Goal: Communication & Community: Answer question/provide support

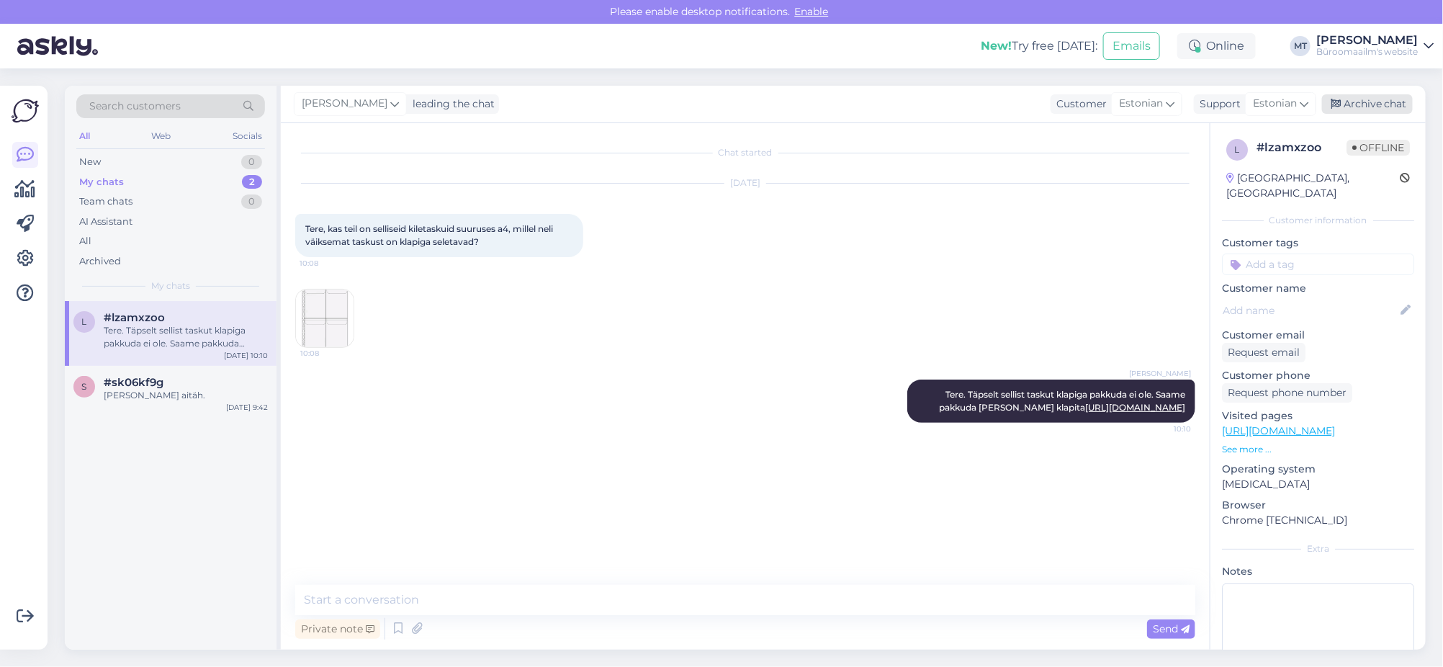
click at [1359, 99] on div "Archive chat" at bounding box center [1367, 103] width 91 height 19
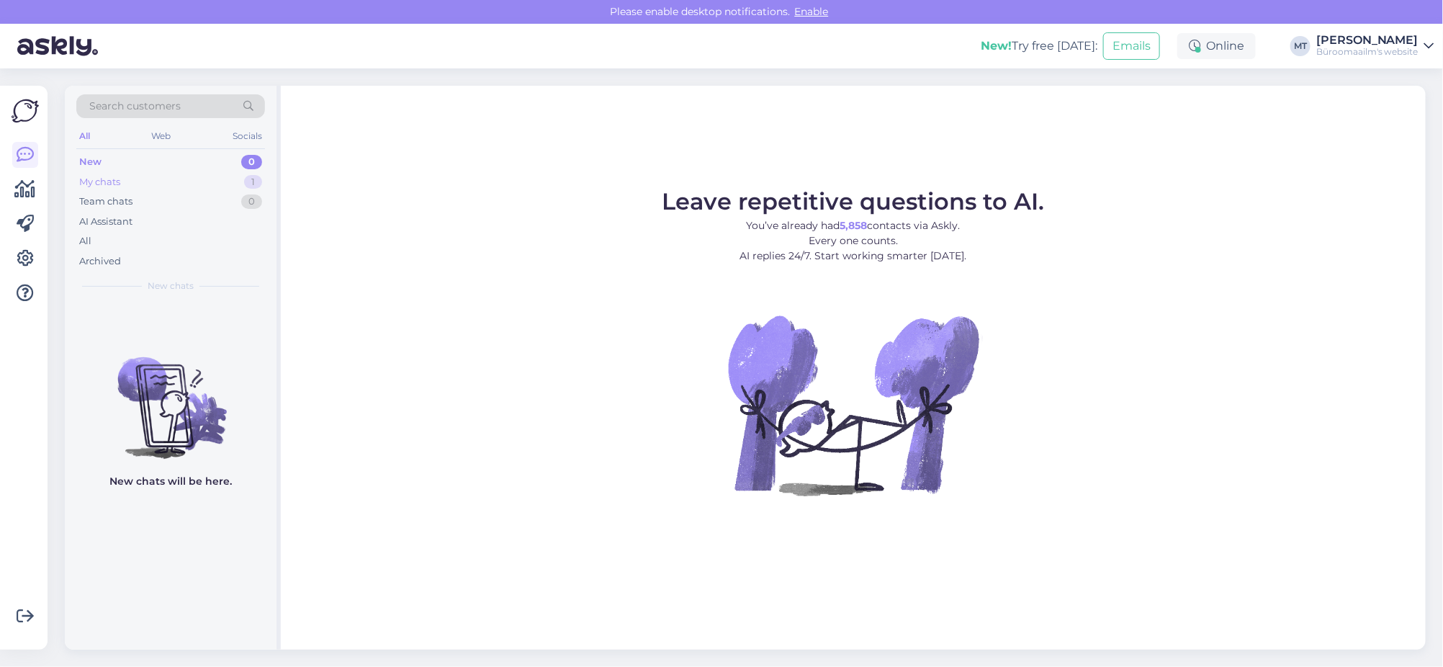
click at [101, 182] on div "My chats" at bounding box center [99, 182] width 41 height 14
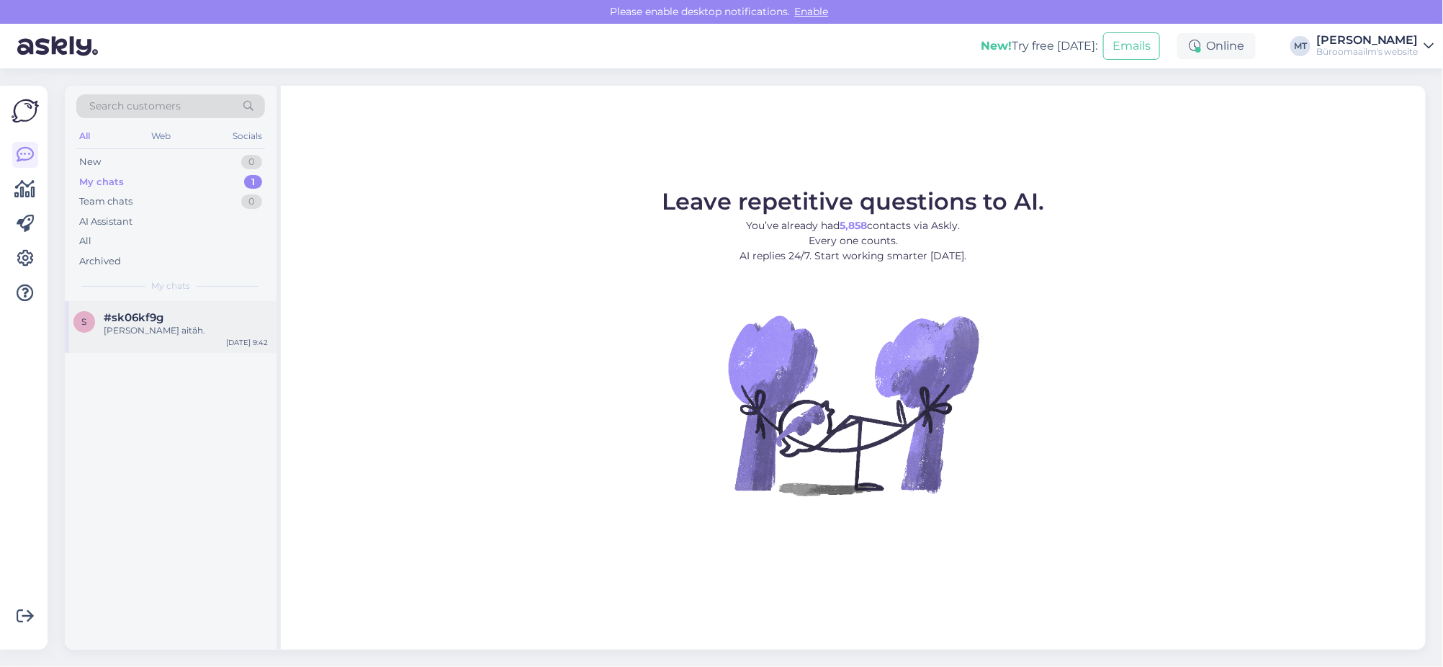
click at [147, 320] on span "#sk06kf9g" at bounding box center [134, 317] width 60 height 13
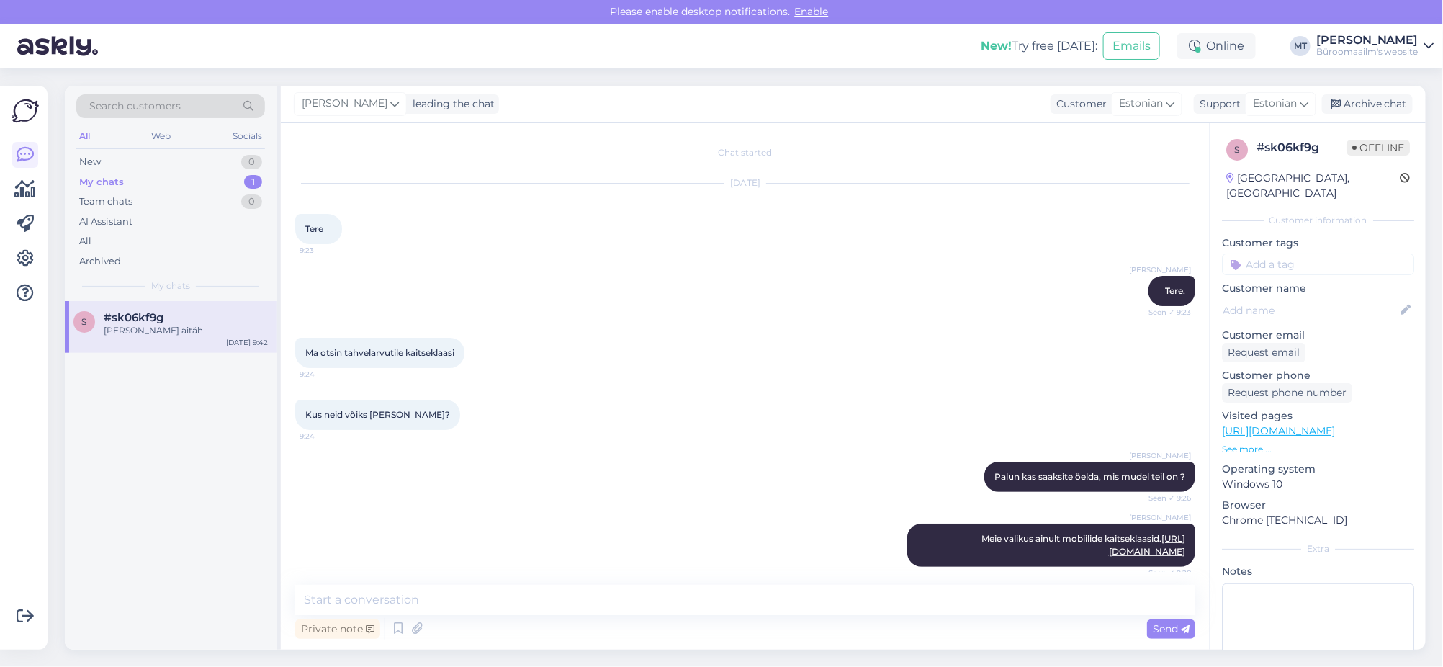
scroll to position [667, 0]
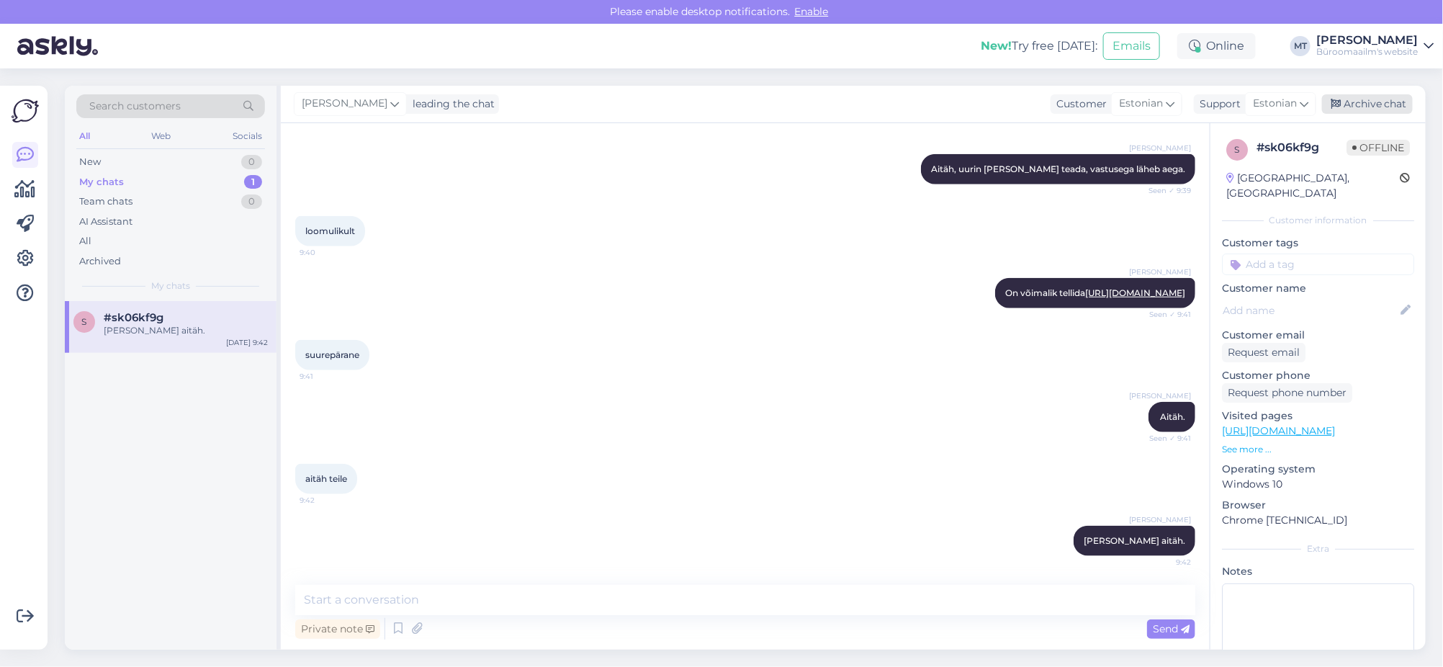
click at [1362, 100] on div "Archive chat" at bounding box center [1367, 103] width 91 height 19
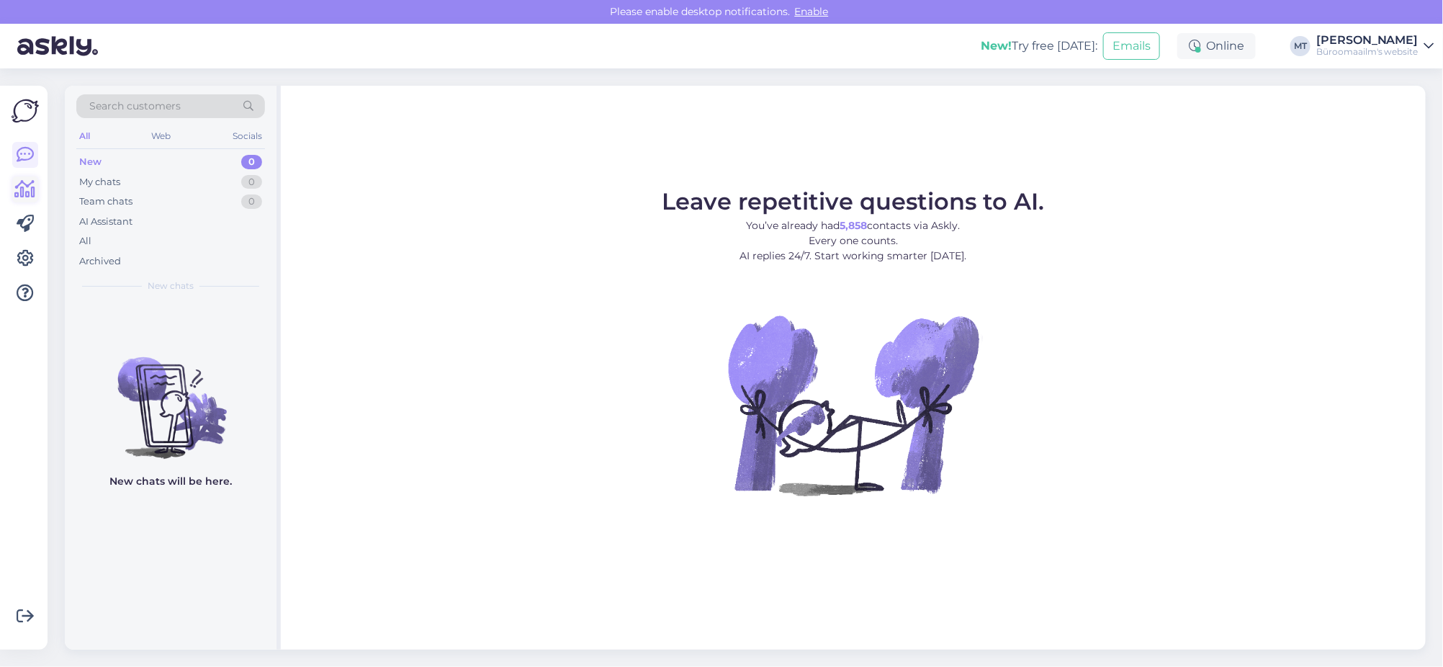
click at [31, 185] on icon at bounding box center [25, 189] width 21 height 17
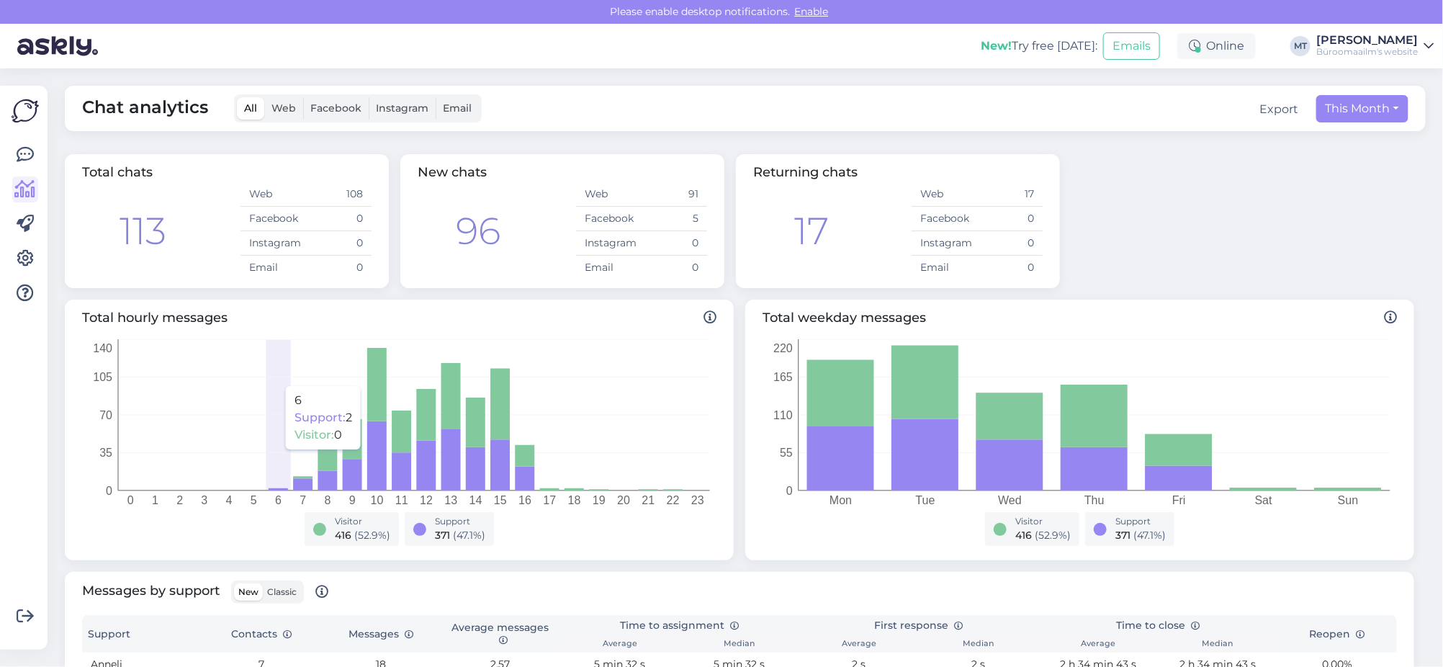
scroll to position [180, 0]
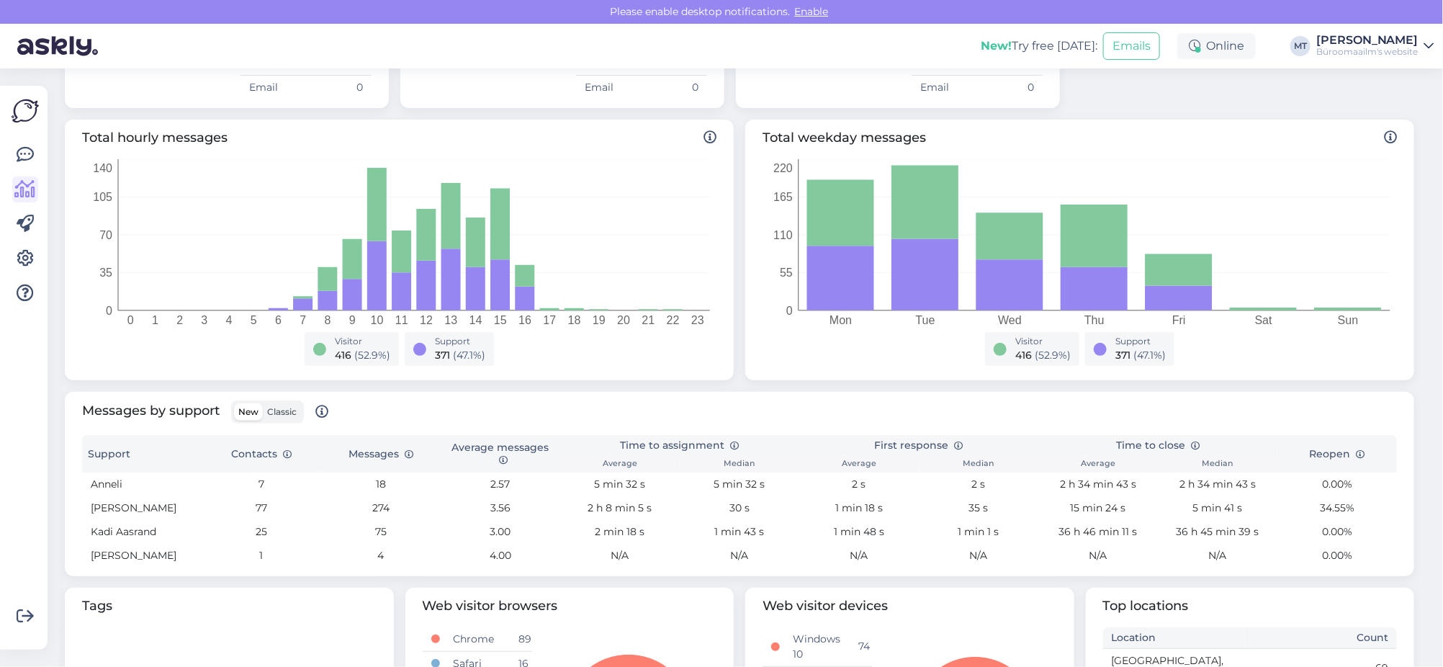
click at [288, 415] on span "Classic" at bounding box center [282, 411] width 30 height 11
click at [263, 403] on input "Classic" at bounding box center [263, 403] width 0 height 0
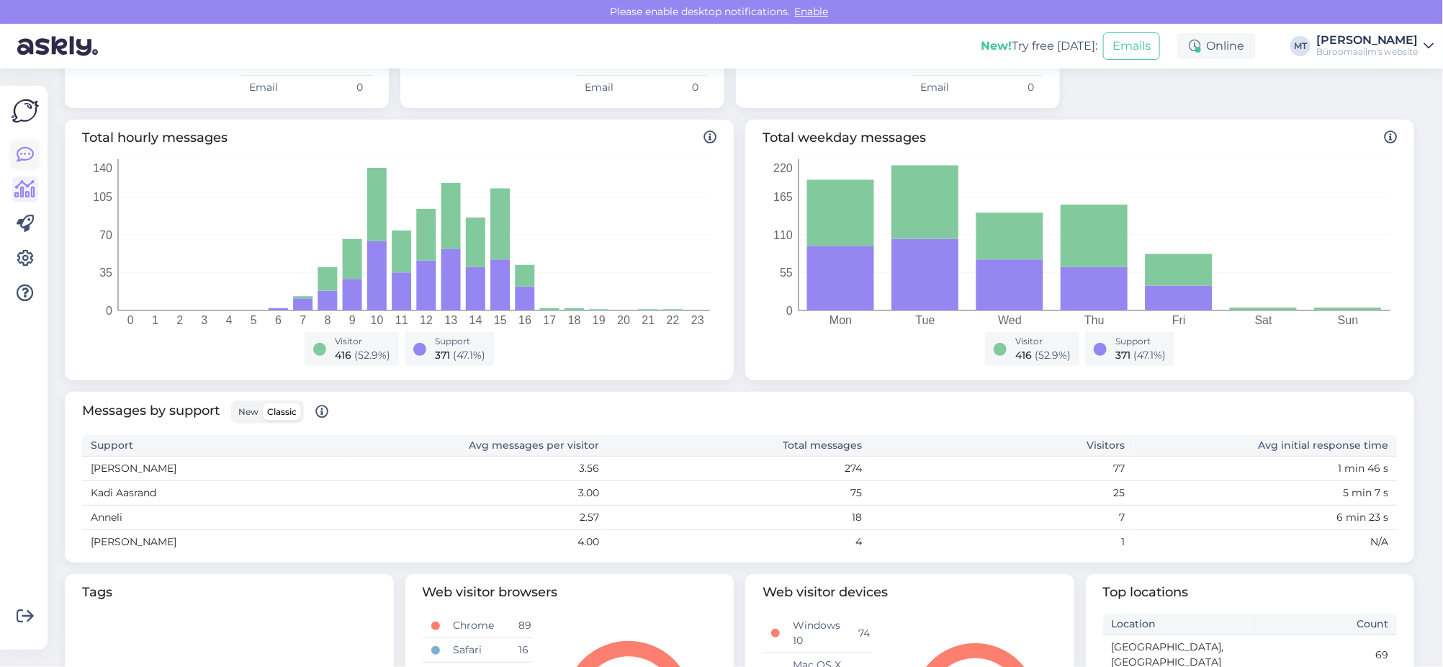
click at [27, 153] on icon at bounding box center [25, 154] width 17 height 17
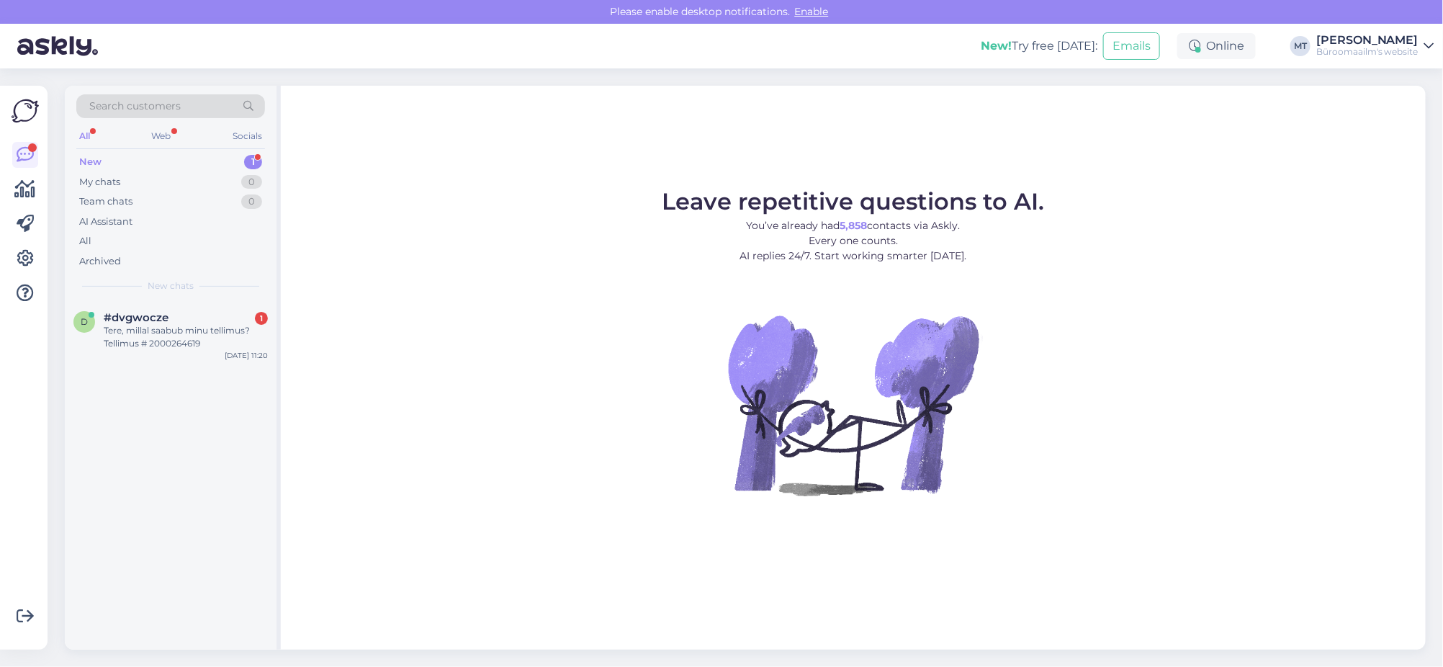
click at [83, 157] on div "New" at bounding box center [90, 162] width 22 height 14
click at [132, 335] on div "Tere, millal saabub minu tellimus? Tellimus # 2000264619" at bounding box center [186, 337] width 164 height 26
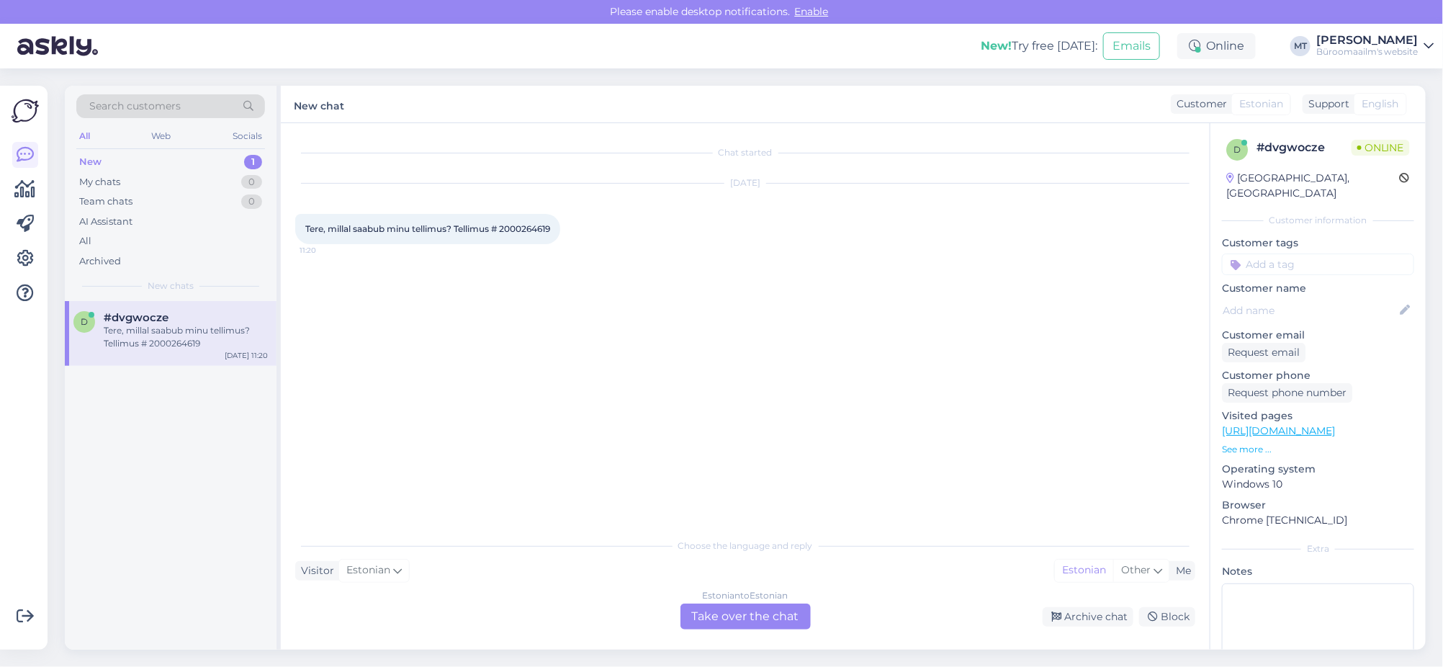
click at [755, 618] on div "Estonian to Estonian Take over the chat" at bounding box center [745, 616] width 130 height 26
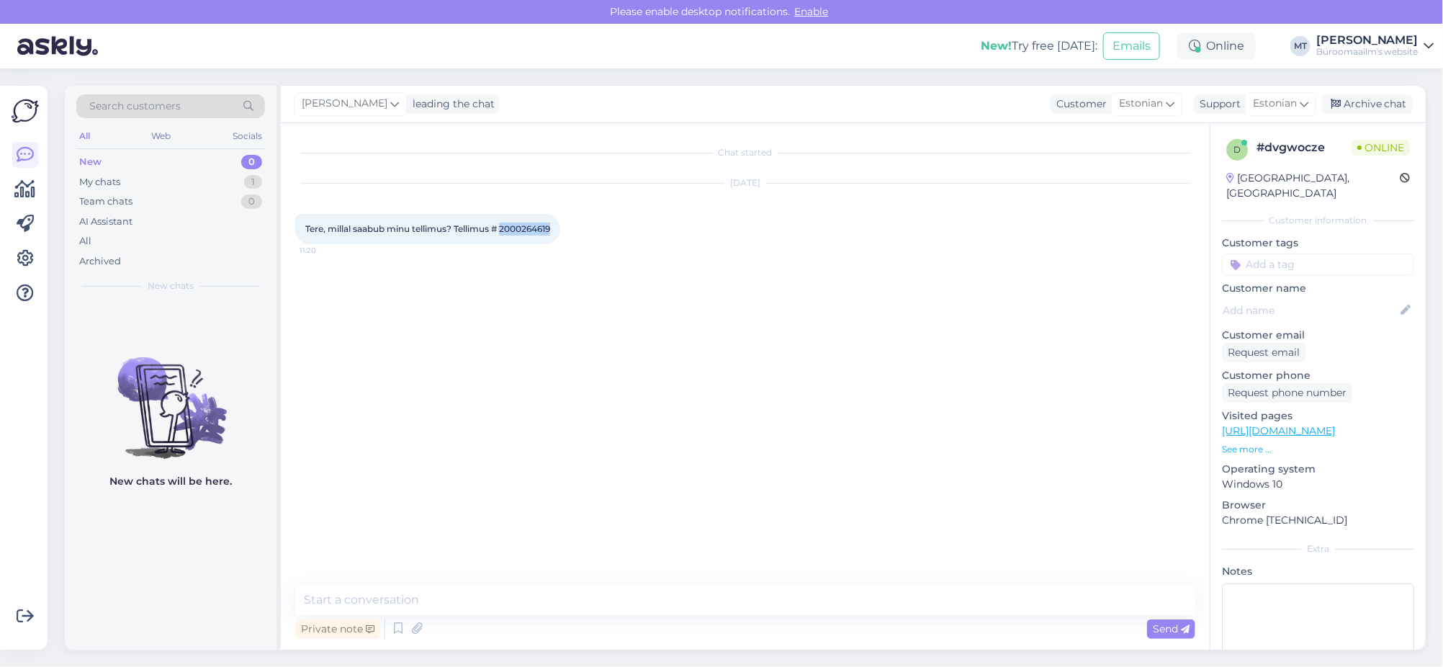
drag, startPoint x: 562, startPoint y: 232, endPoint x: 505, endPoint y: 231, distance: 56.9
click at [505, 231] on div "Tere, millal saabub minu tellimus? Tellimus # 2000264619 11:20" at bounding box center [427, 229] width 265 height 30
copy span "2000264619"
click at [430, 609] on textarea at bounding box center [745, 600] width 900 height 30
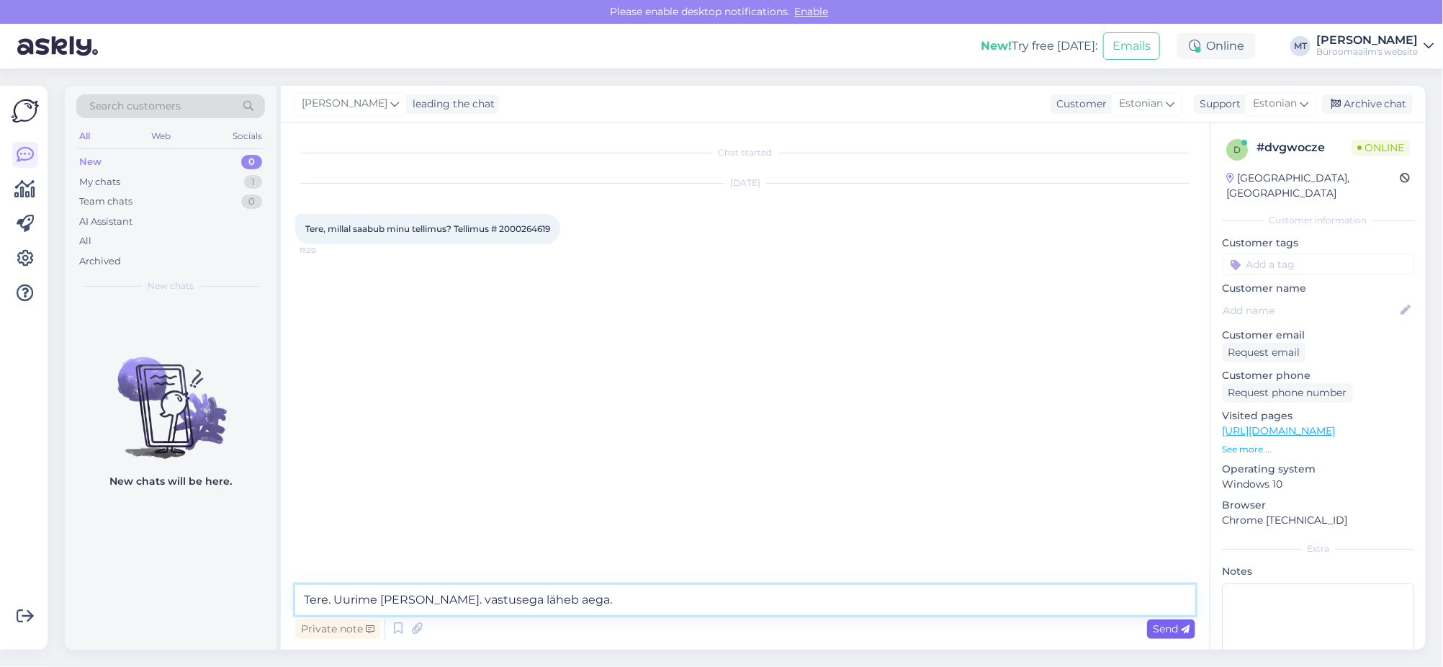
type textarea "Tere. Uurime ja anname teada. vastusega läheb aega."
click at [1176, 632] on span "Send" at bounding box center [1171, 628] width 37 height 13
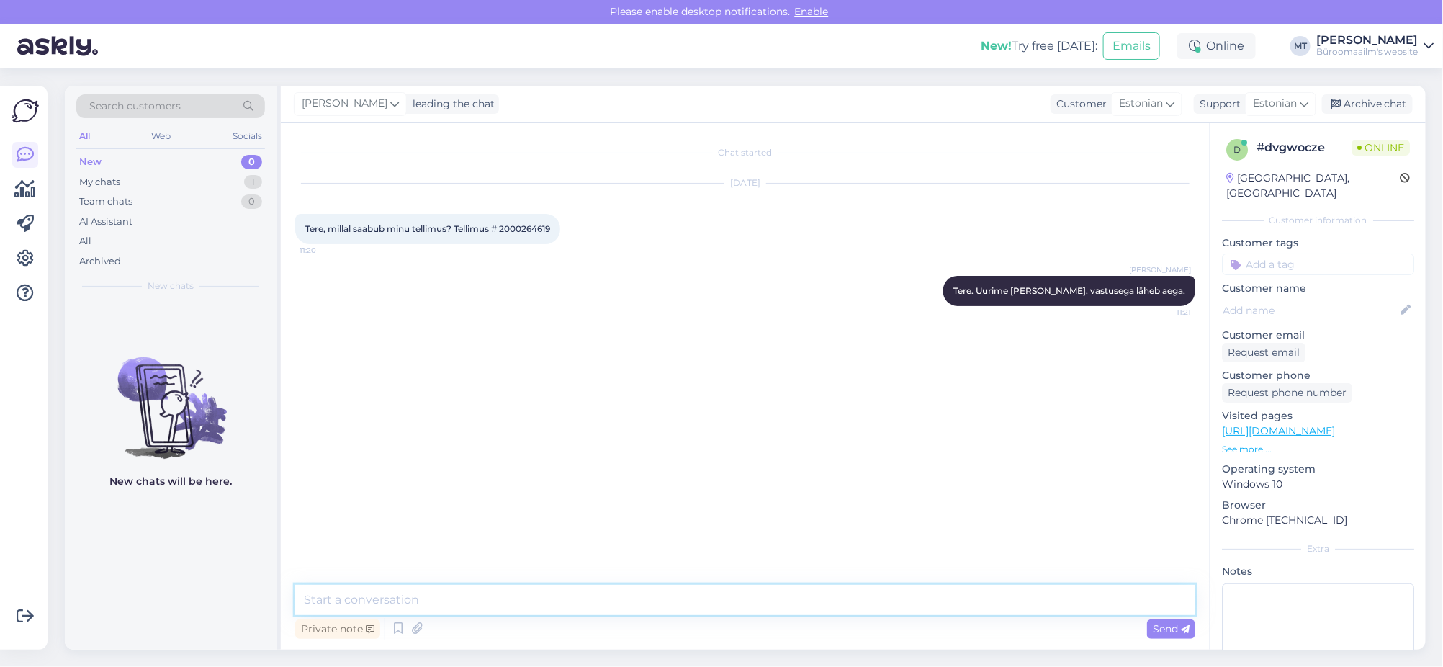
click at [409, 607] on textarea at bounding box center [745, 600] width 900 height 30
type textarea "Näen, et tellimus on läinud laost välja 11.09 ja kätte pidite saama 12.09."
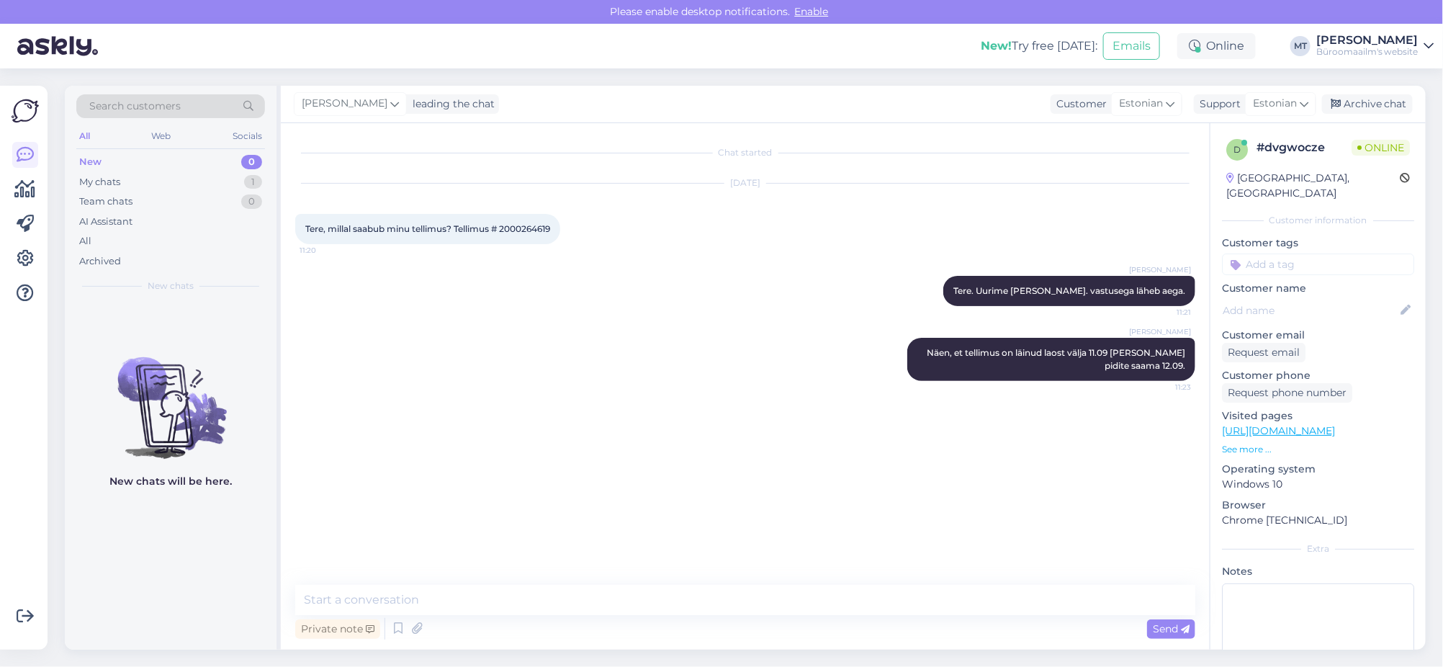
click at [523, 228] on span "Tere, millal saabub minu tellimus? Tellimus # 2000264619" at bounding box center [427, 228] width 245 height 11
copy div "2000264619 11:20"
click at [489, 619] on div "Private note Send" at bounding box center [745, 628] width 900 height 27
click at [497, 608] on textarea at bounding box center [745, 600] width 900 height 30
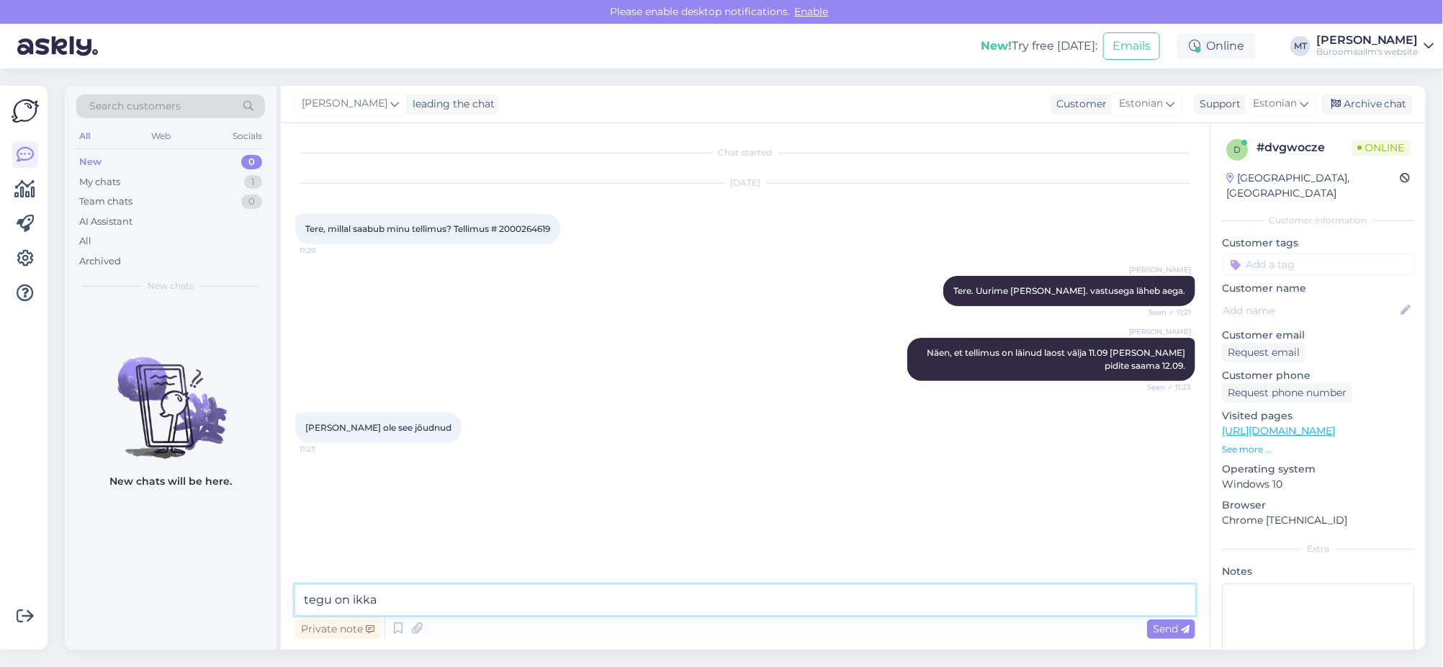
paste textarea "Lääneranna Gümnaasium"
click at [306, 600] on textarea "tegu on ikka Lääneranna Gümnaasiumi tellimusega ?" at bounding box center [745, 600] width 900 height 30
type textarea "Tegu on ikka Lääneranna Gümnaasiumi tellimusega ?"
click at [653, 608] on textarea "Tegu on ikka Lääneranna Gümnaasiumi tellimusega ?" at bounding box center [745, 600] width 900 height 30
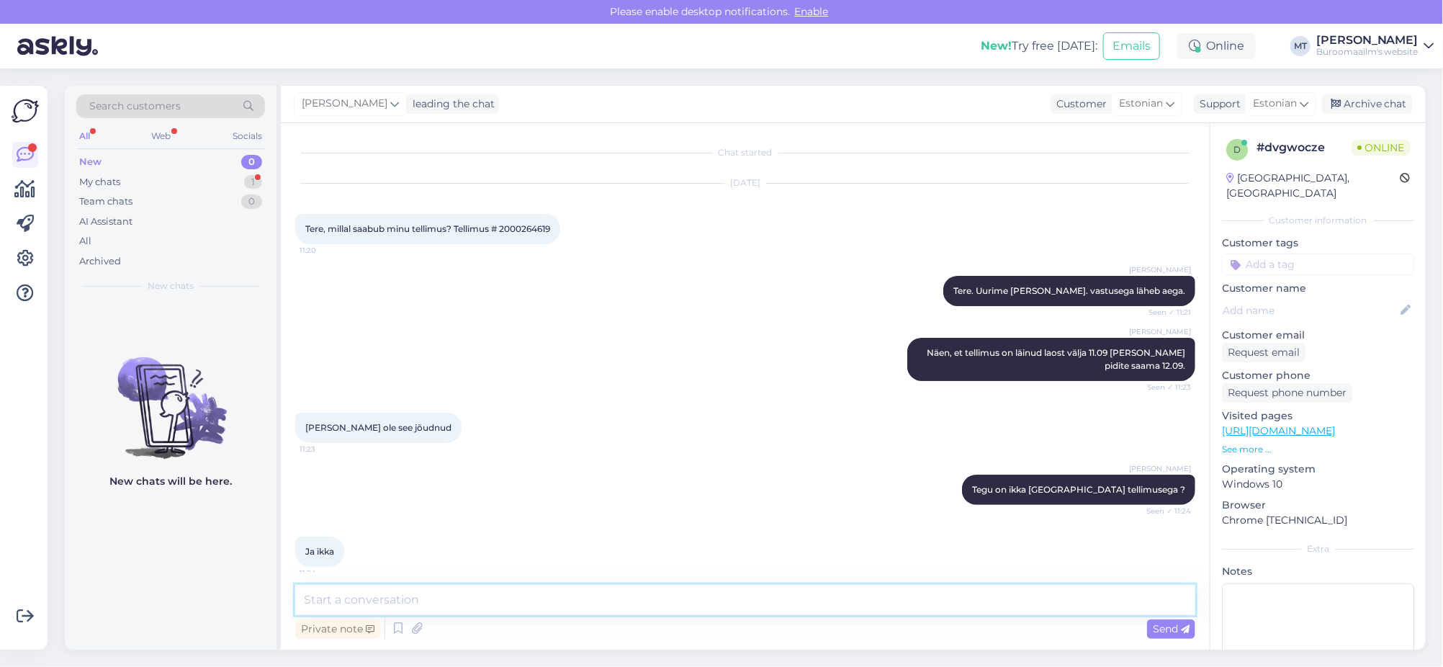
scroll to position [9, 0]
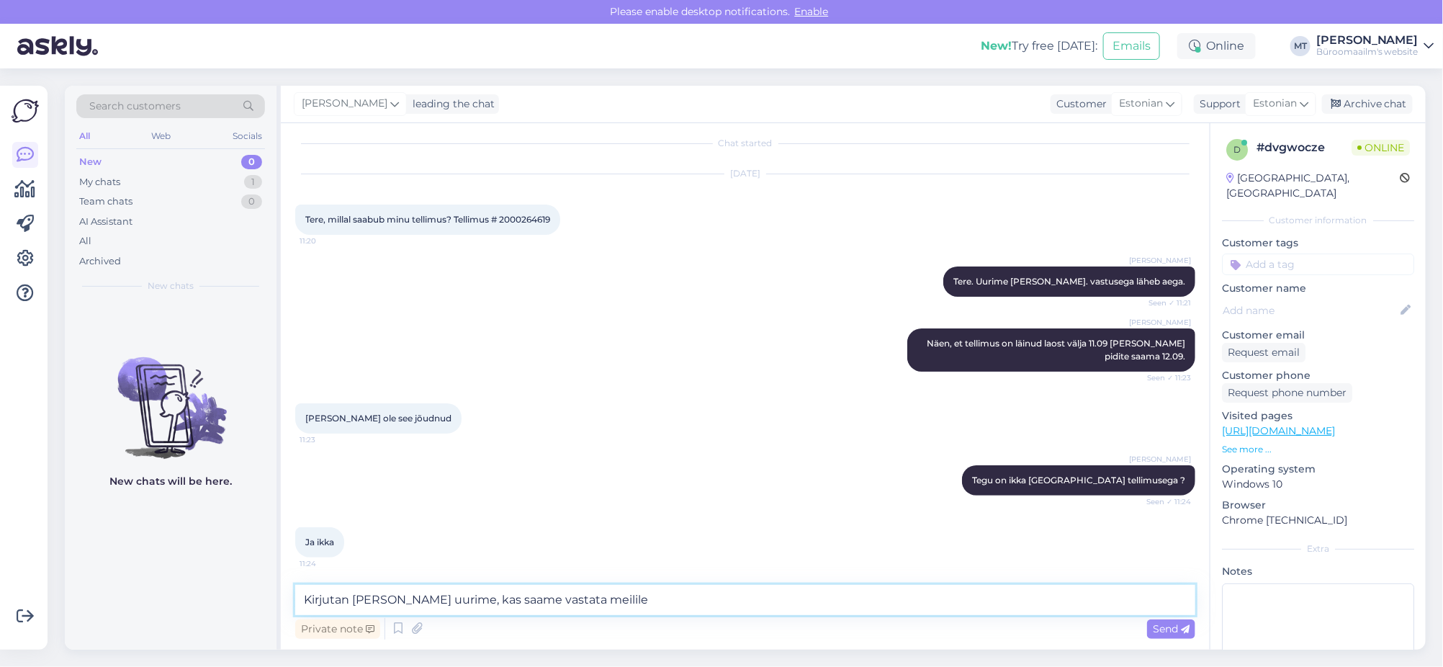
type textarea "Kirjutan lattu ja uurime, kas saame vastata meilile ?"
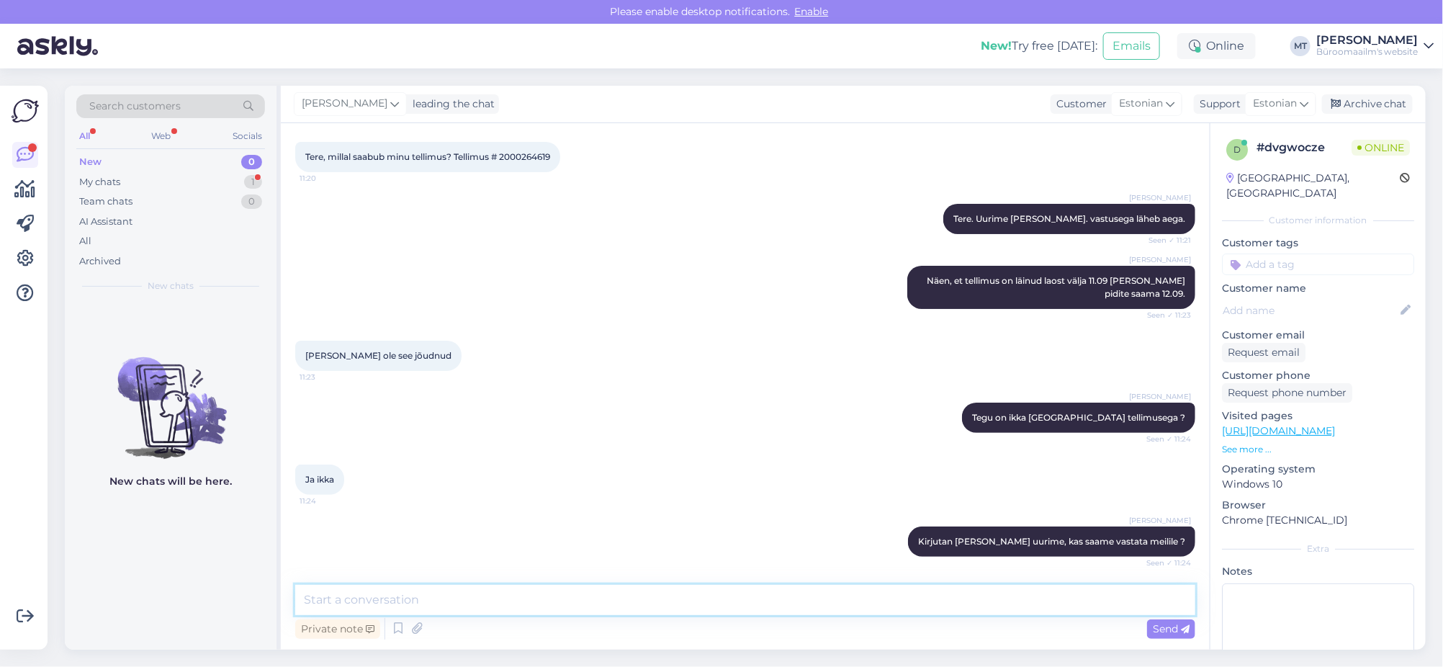
scroll to position [133, 0]
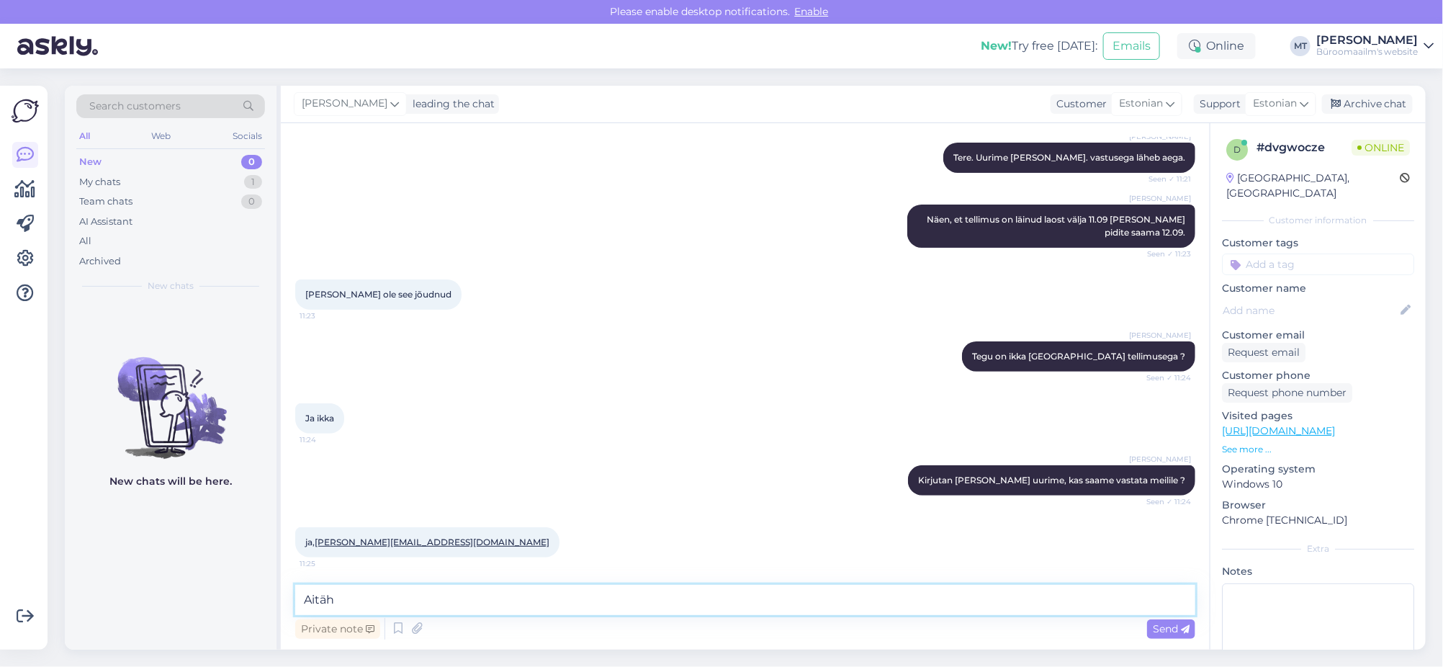
type textarea "Aitäh."
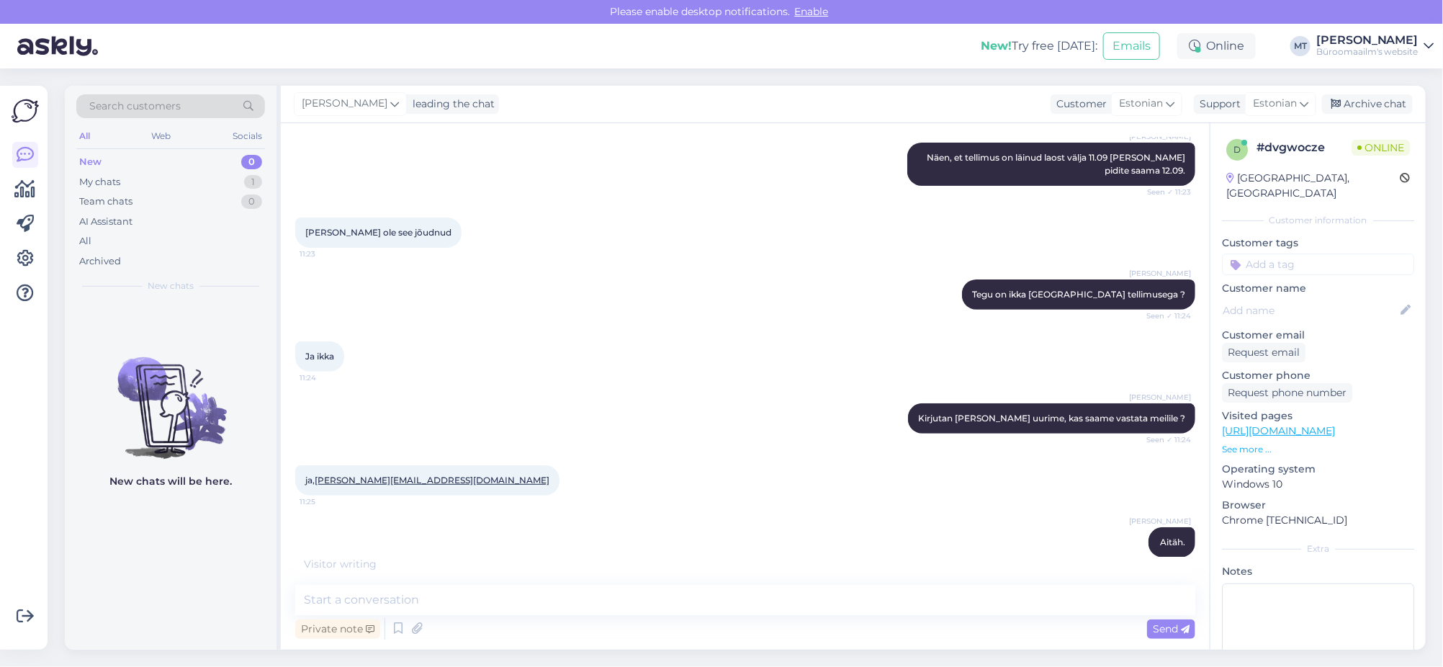
scroll to position [257, 0]
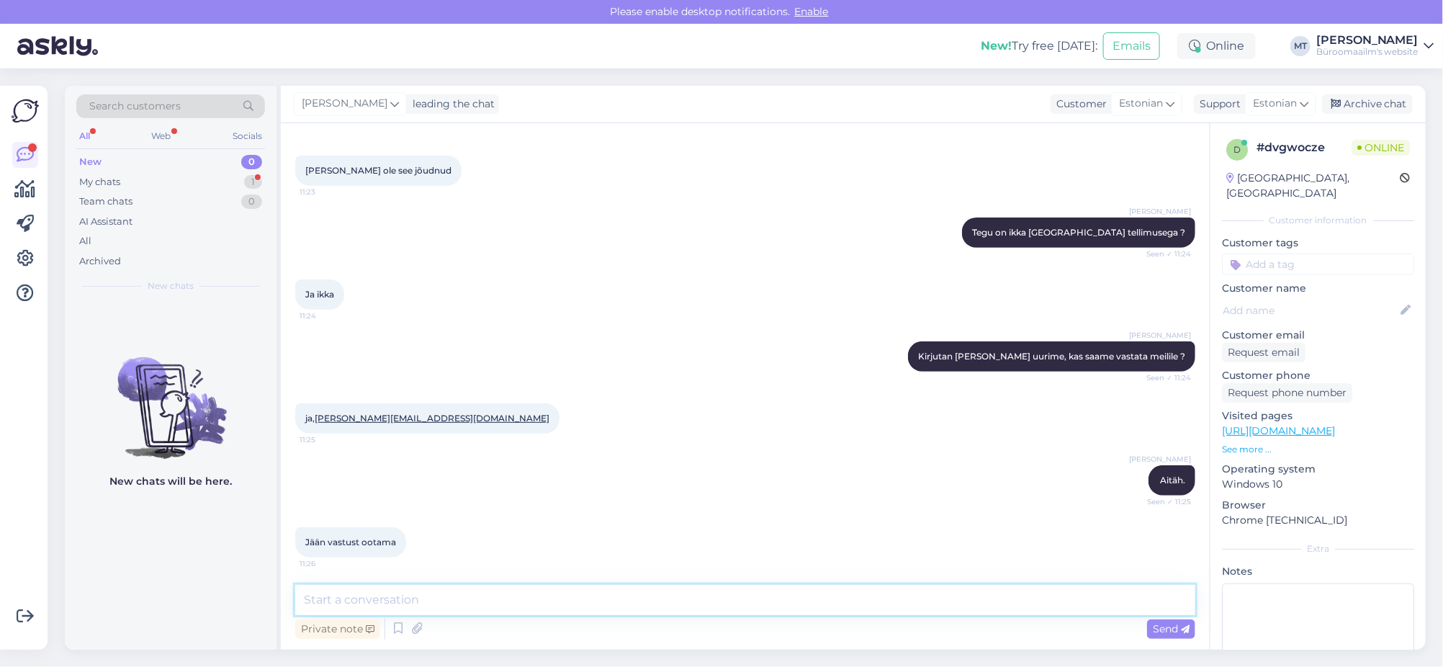
click at [370, 609] on textarea at bounding box center [745, 600] width 900 height 30
type textarea "Anname teada."
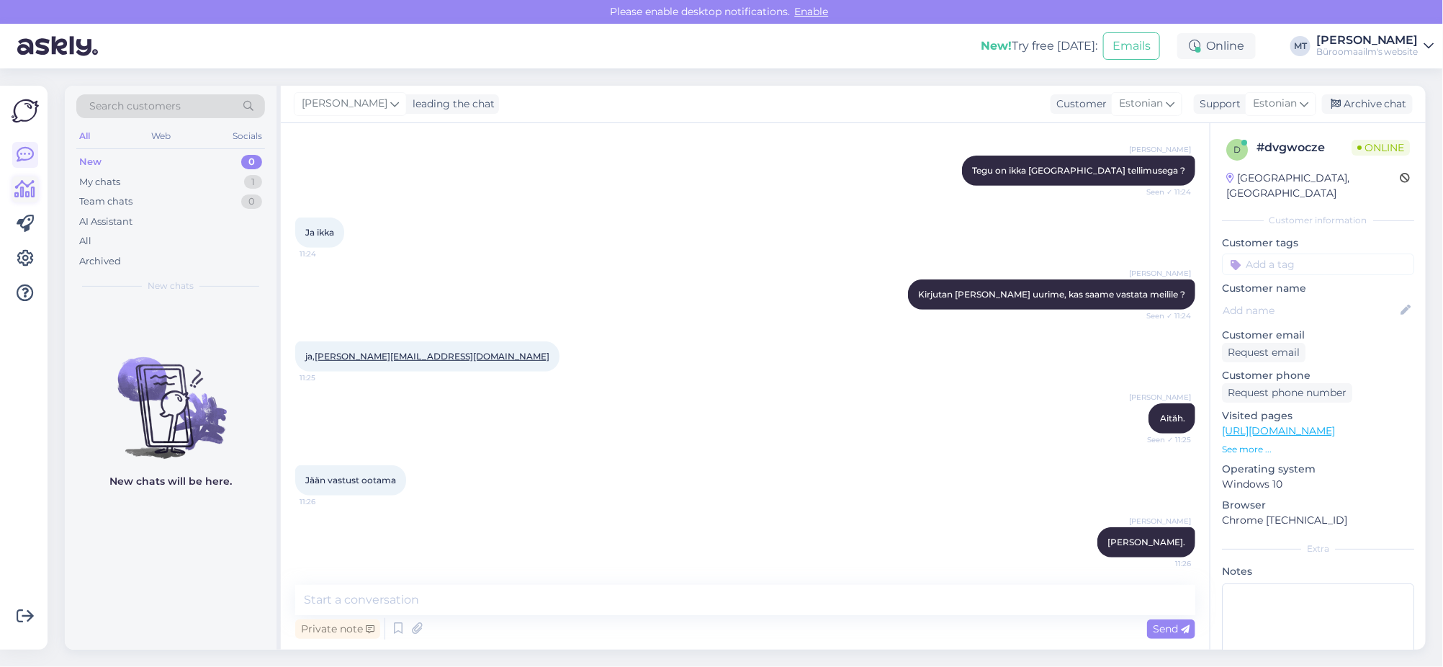
click at [30, 191] on icon at bounding box center [25, 189] width 21 height 17
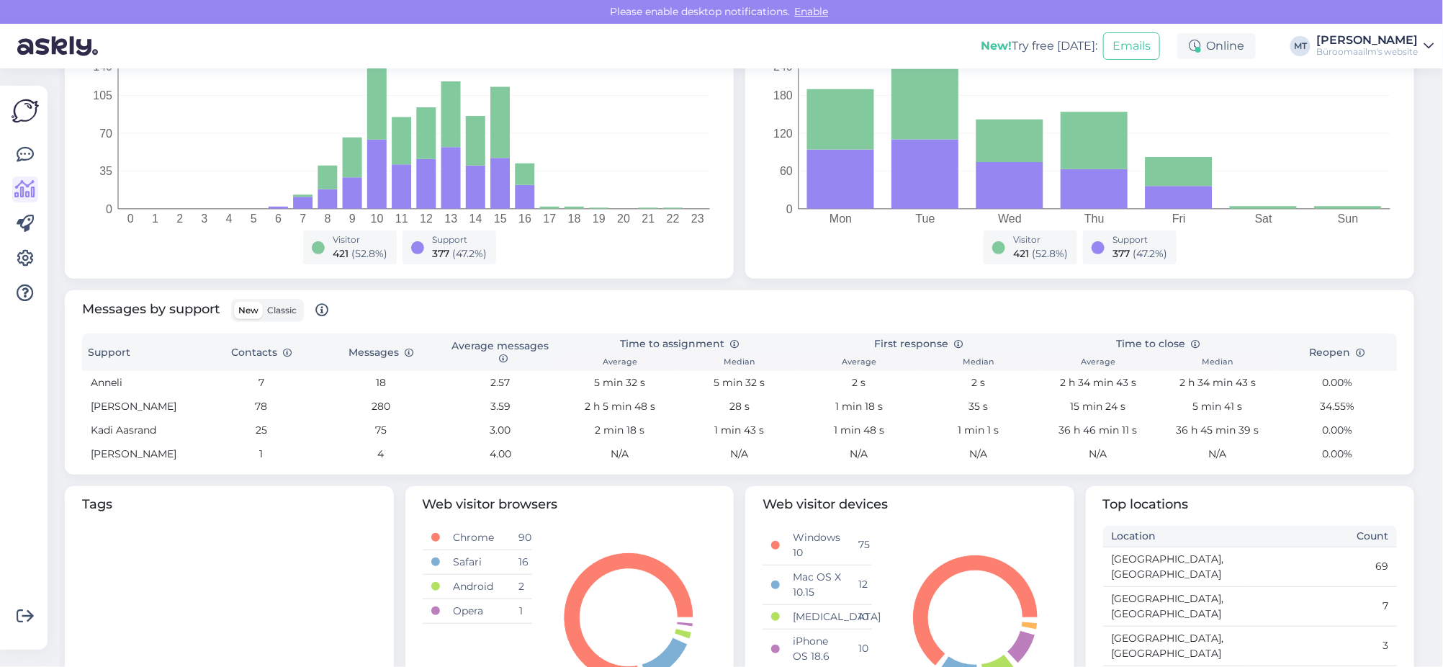
scroll to position [359, 0]
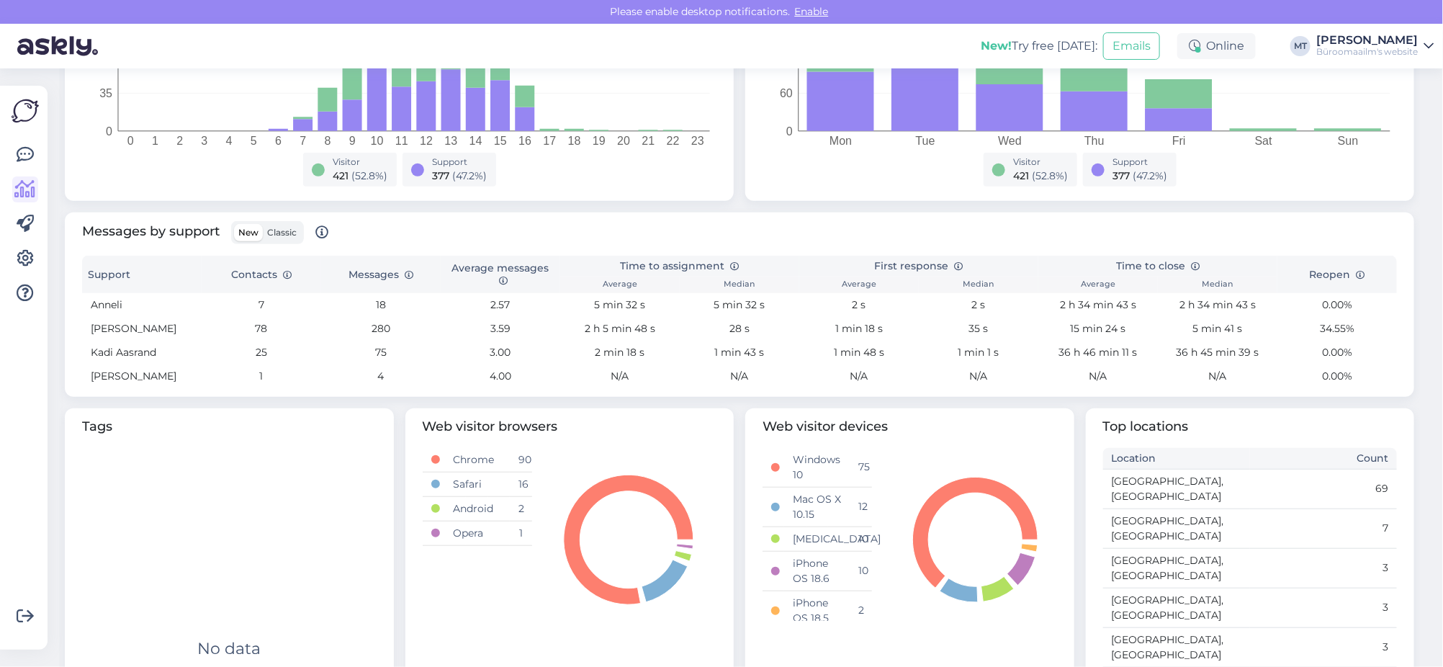
click at [287, 234] on span "Classic" at bounding box center [282, 232] width 30 height 11
click at [263, 224] on input "Classic" at bounding box center [263, 224] width 0 height 0
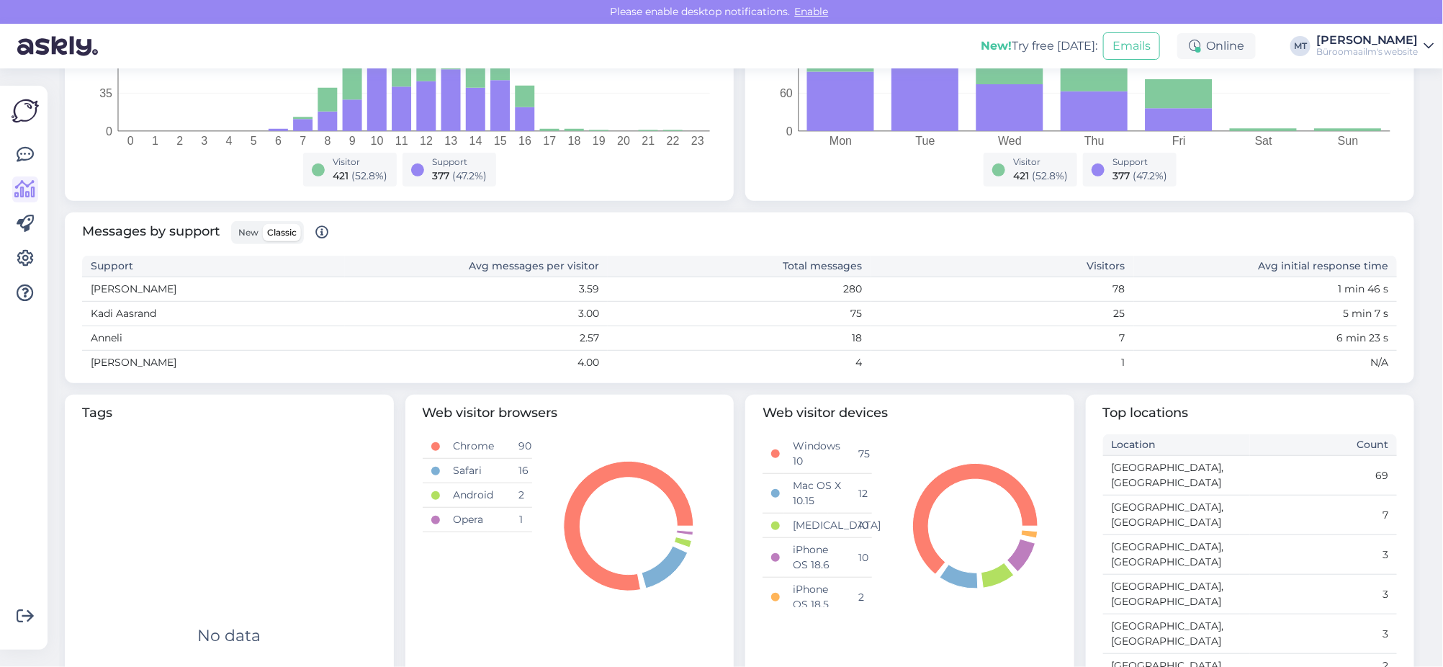
scroll to position [0, 0]
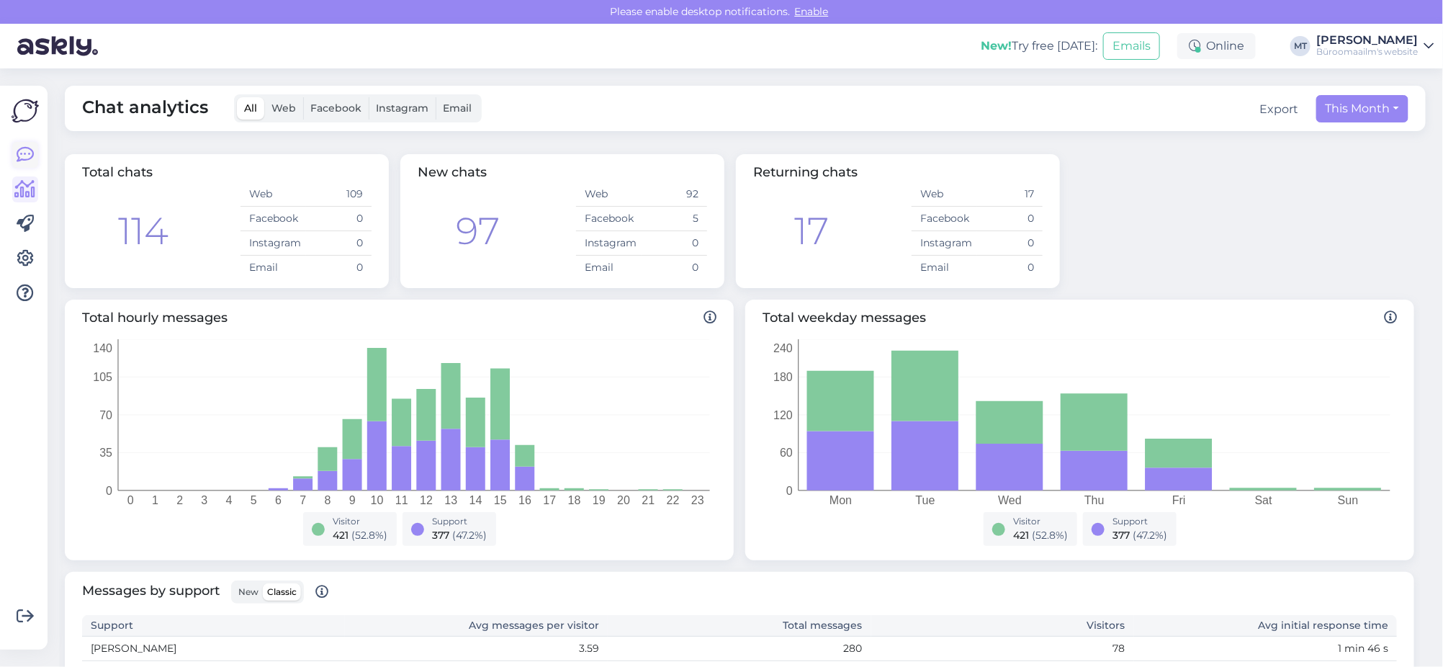
click at [27, 150] on icon at bounding box center [25, 154] width 17 height 17
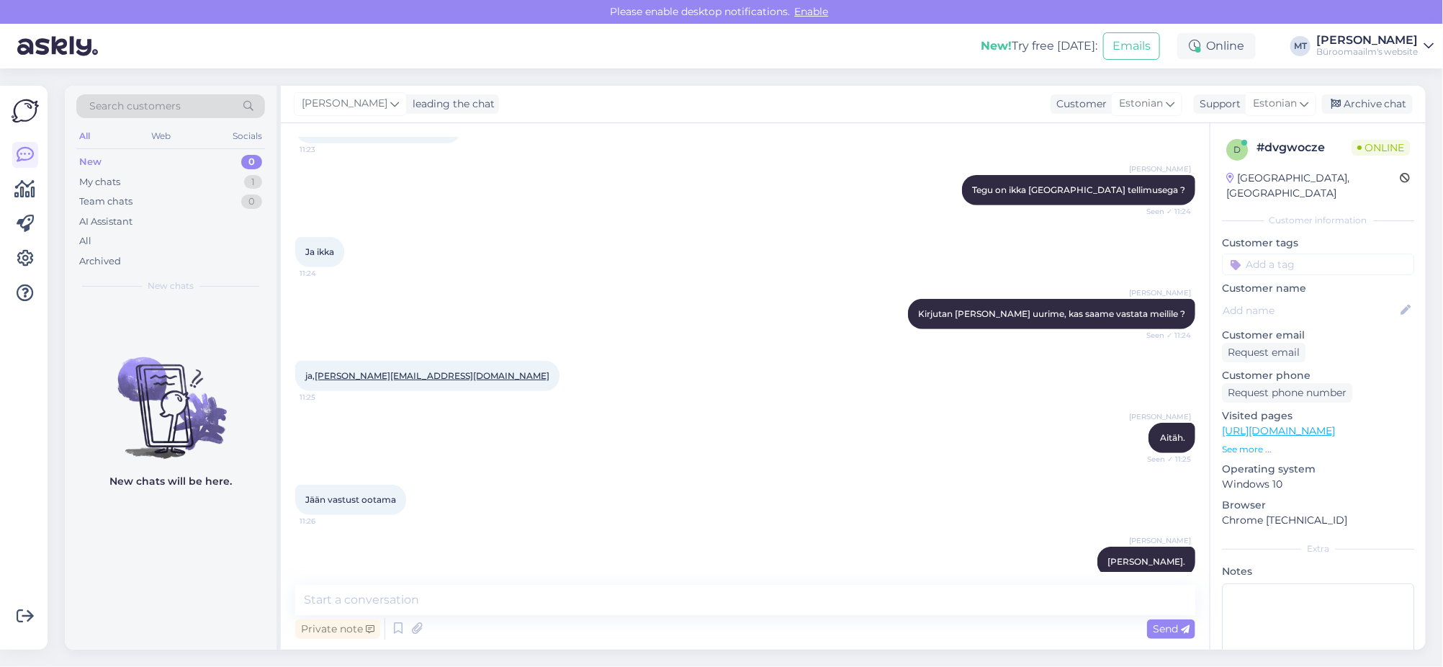
scroll to position [319, 0]
